Goal: Entertainment & Leisure: Browse casually

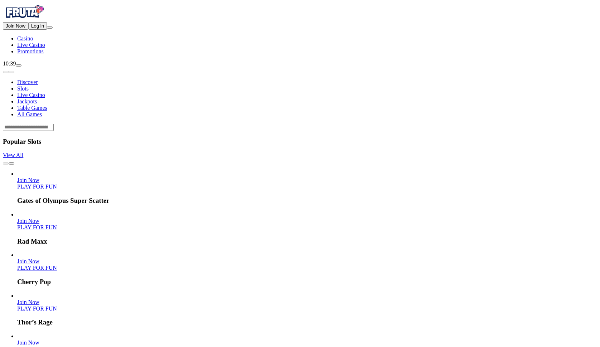
click at [54, 124] on input "Search" at bounding box center [28, 127] width 51 height 7
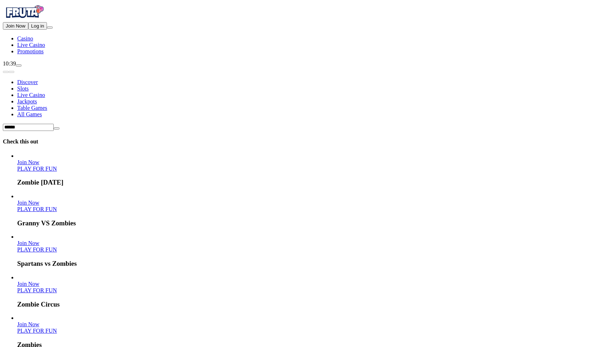
type input "******"
click at [57, 166] on link "PLAY FOR FUN" at bounding box center [37, 169] width 40 height 6
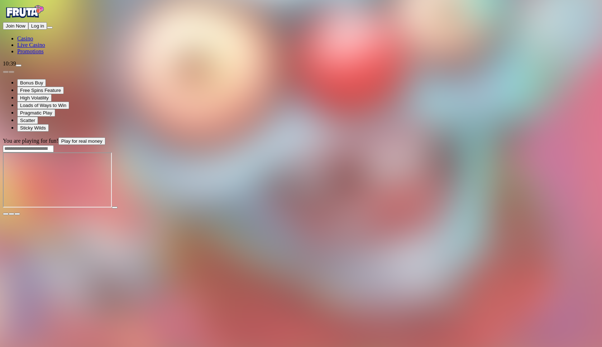
click at [596, 138] on main "You are playing for fun! Play for real money" at bounding box center [301, 177] width 596 height 78
click at [17, 214] on span "fullscreen icon" at bounding box center [17, 214] width 0 height 0
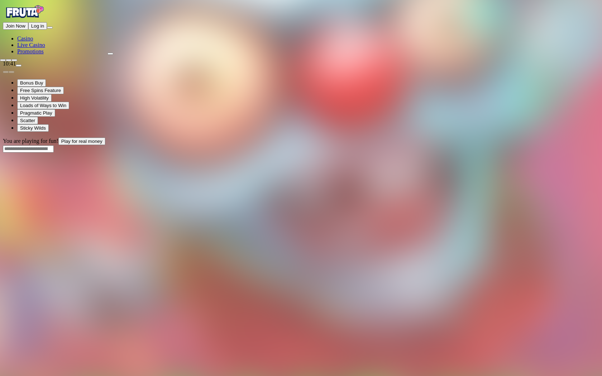
click at [3, 60] on span "close icon" at bounding box center [3, 60] width 0 height 0
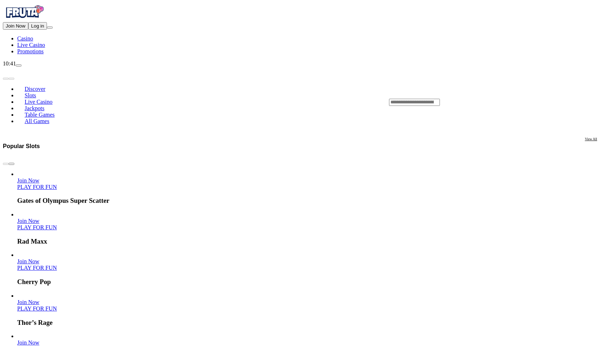
click at [436, 99] on input "Search" at bounding box center [414, 102] width 51 height 7
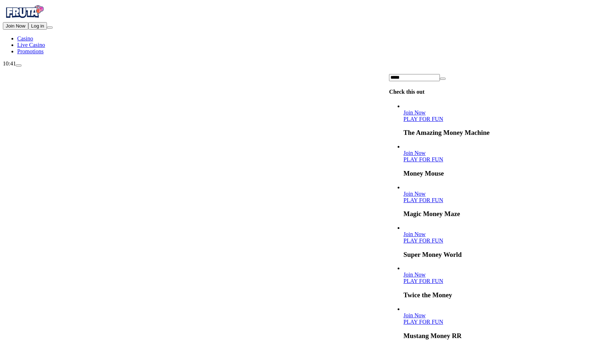
scroll to position [259, 0]
type input "*****"
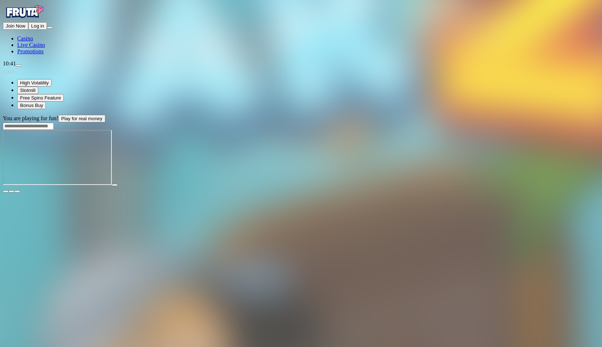
click at [17, 192] on span "fullscreen icon" at bounding box center [17, 192] width 0 height 0
click at [446, 123] on div at bounding box center [301, 127] width 596 height 8
click at [54, 123] on input "Search" at bounding box center [28, 126] width 51 height 7
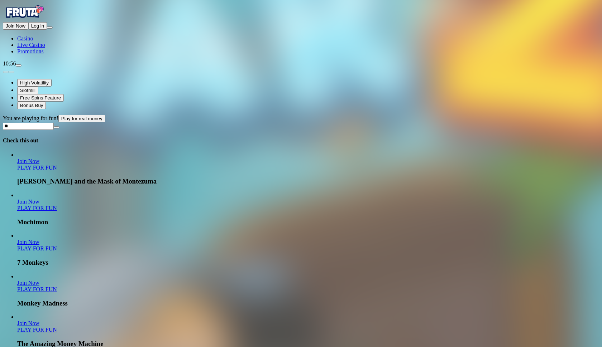
type input "*"
type input "***"
click at [57, 287] on link "PLAY FOR FUN" at bounding box center [37, 290] width 40 height 6
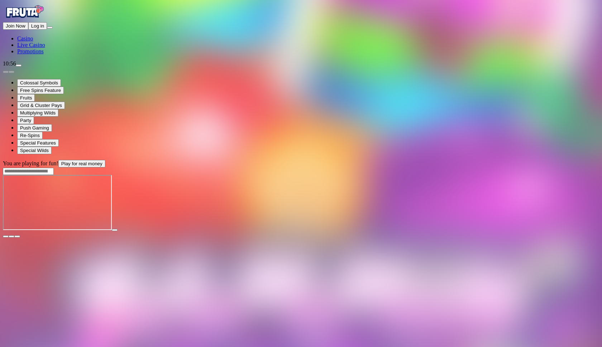
click at [17, 237] on span "fullscreen icon" at bounding box center [17, 237] width 0 height 0
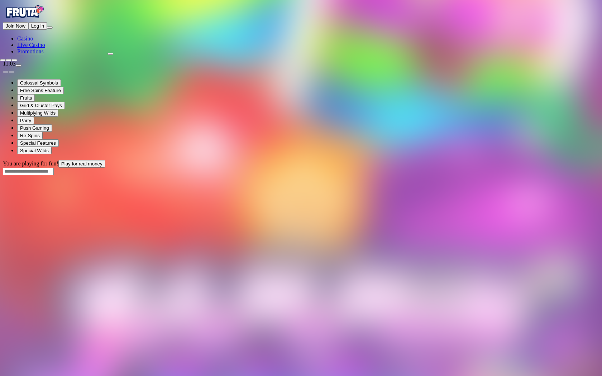
click at [3, 60] on span "close icon" at bounding box center [3, 60] width 0 height 0
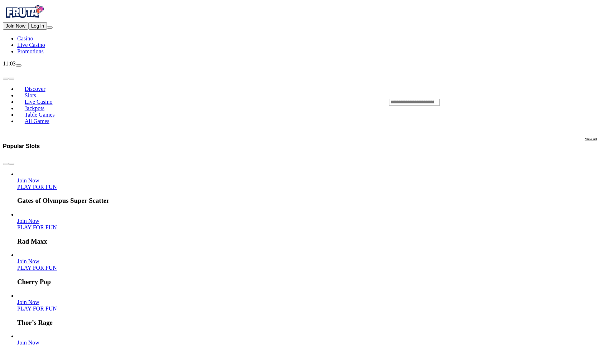
click at [57, 184] on link "PLAY FOR FUN" at bounding box center [37, 187] width 40 height 6
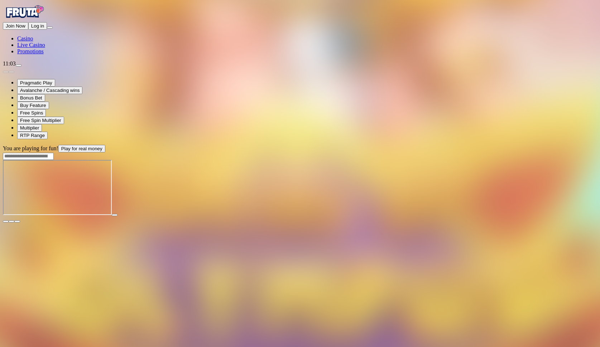
click at [17, 222] on span "fullscreen icon" at bounding box center [17, 222] width 0 height 0
click at [6, 222] on span "close icon" at bounding box center [6, 222] width 0 height 0
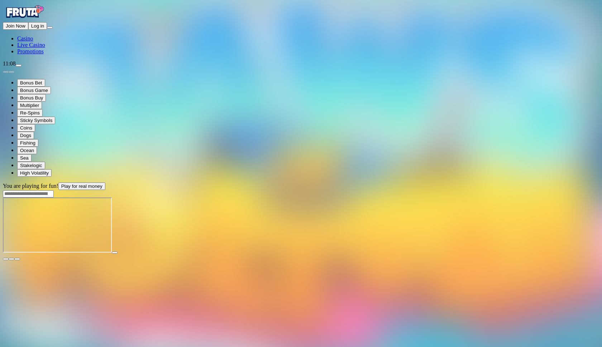
click at [6, 259] on span "close icon" at bounding box center [6, 259] width 0 height 0
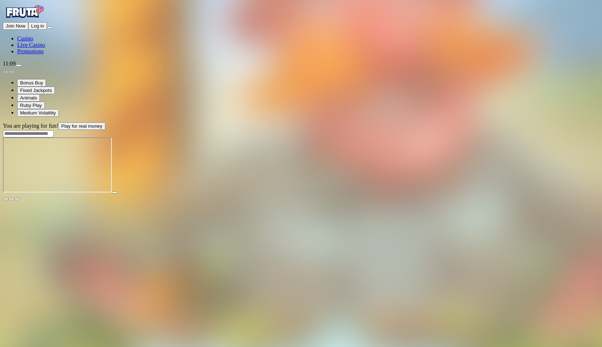
click at [54, 130] on input "Search" at bounding box center [28, 133] width 51 height 7
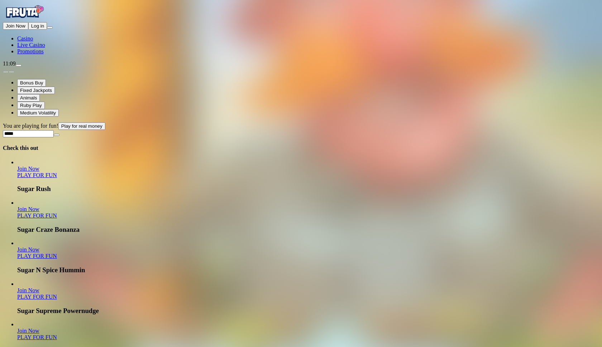
type input "*****"
click at [57, 172] on link "PLAY FOR FUN" at bounding box center [37, 175] width 40 height 6
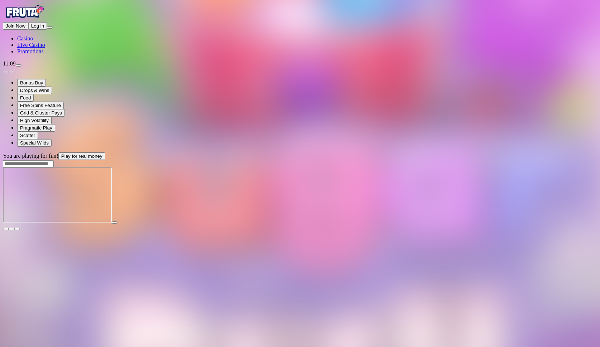
click at [17, 229] on span "fullscreen icon" at bounding box center [17, 229] width 0 height 0
